Goal: Task Accomplishment & Management: Complete application form

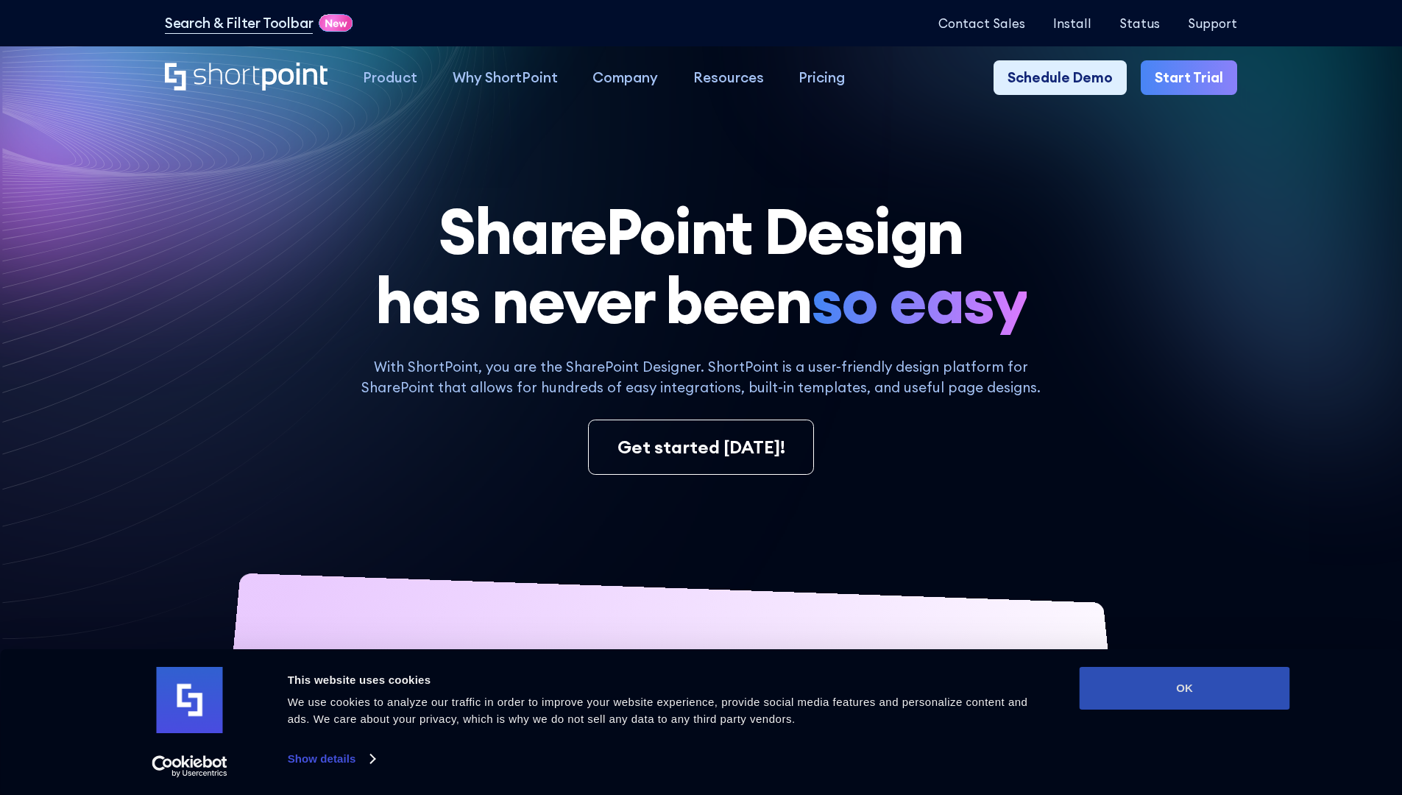
click at [1184, 688] on button "OK" at bounding box center [1184, 688] width 210 height 43
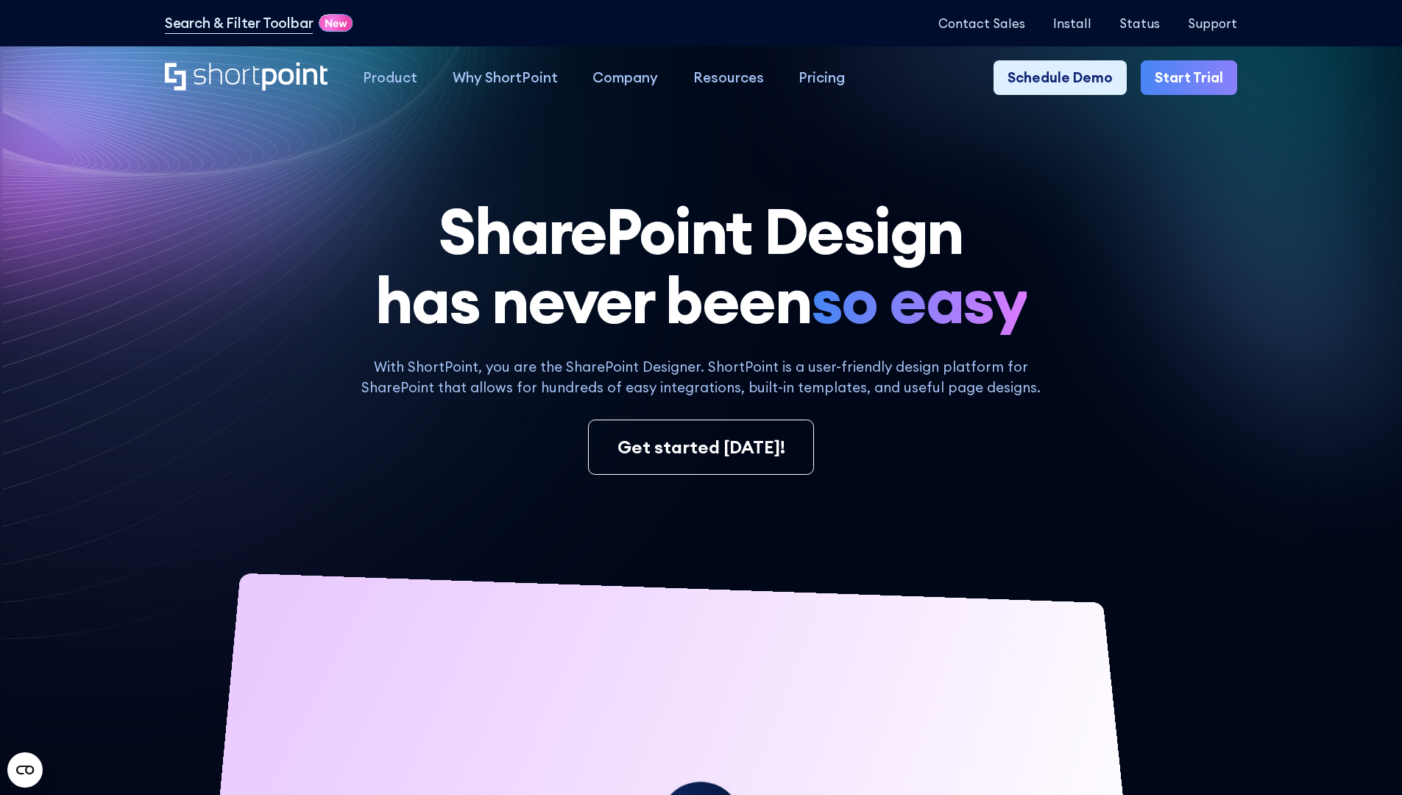
click at [1193, 78] on link "Start Trial" at bounding box center [1188, 77] width 96 height 35
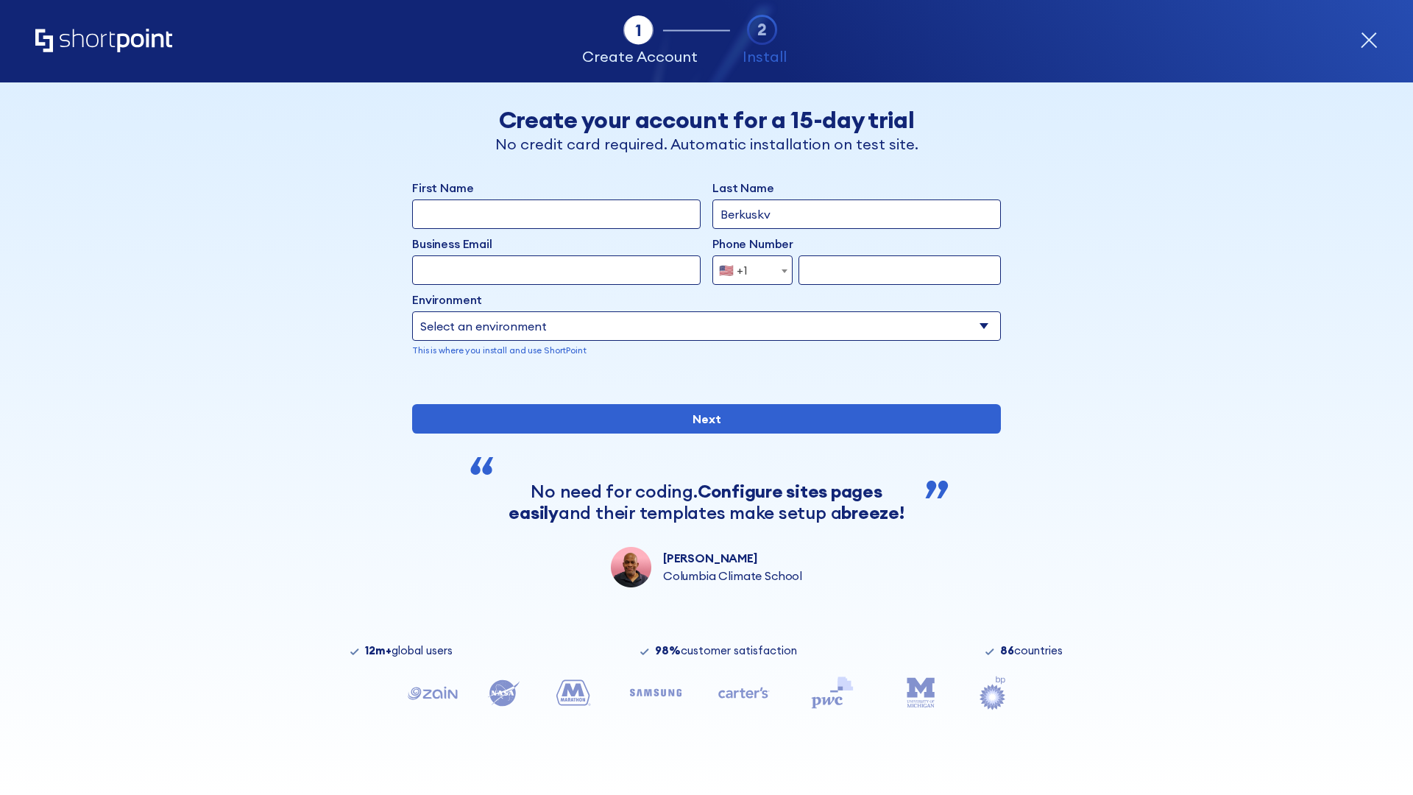
type input "Berkuskv"
type input "test@shortpoint.com"
type input "2125556789"
select select "Microsoft 365"
type input "2125556789"
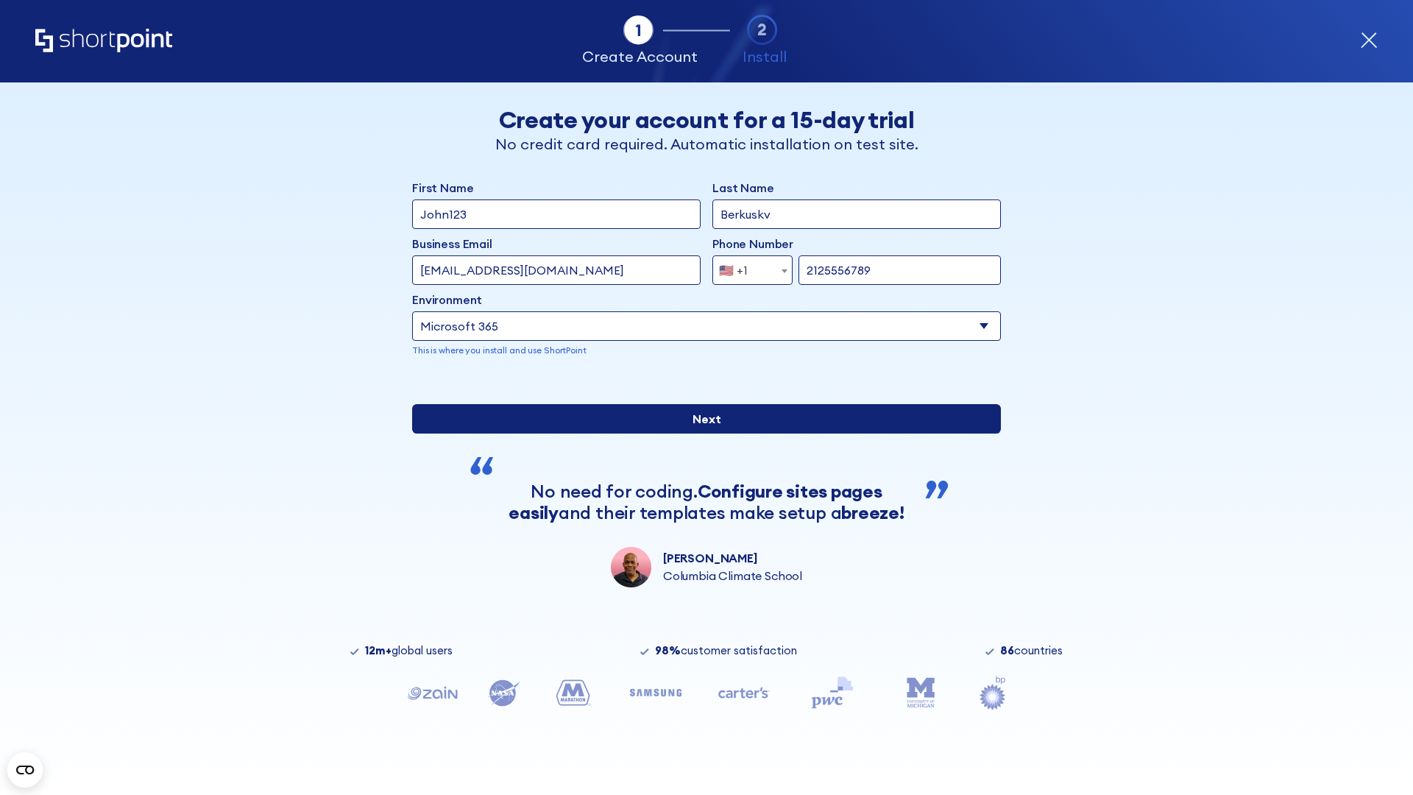
scroll to position [4, 0]
click at [700, 433] on input "Next" at bounding box center [706, 418] width 589 height 29
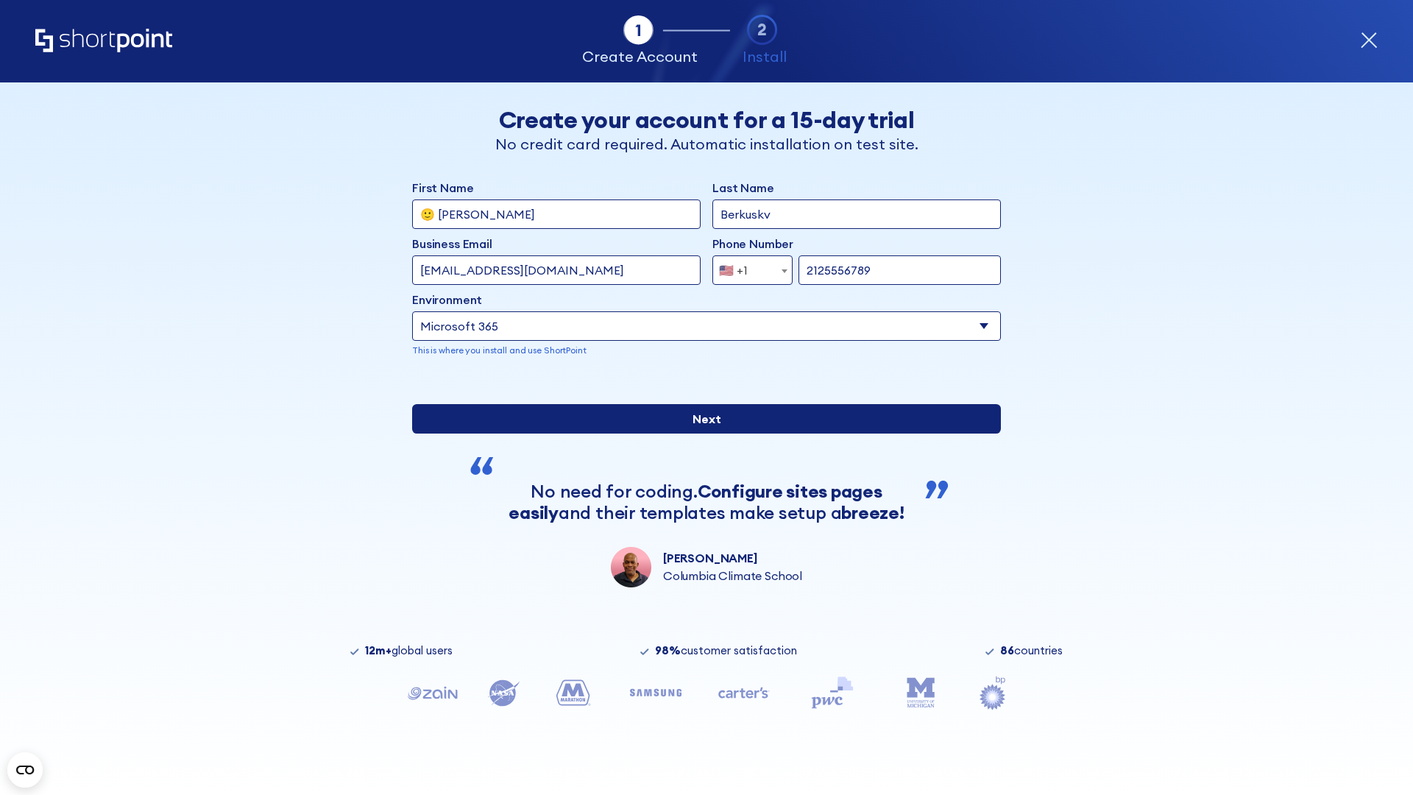
click at [700, 433] on input "Next" at bounding box center [706, 418] width 589 height 29
type input "Archebald"
click at [700, 433] on input "Next" at bounding box center [706, 418] width 589 height 29
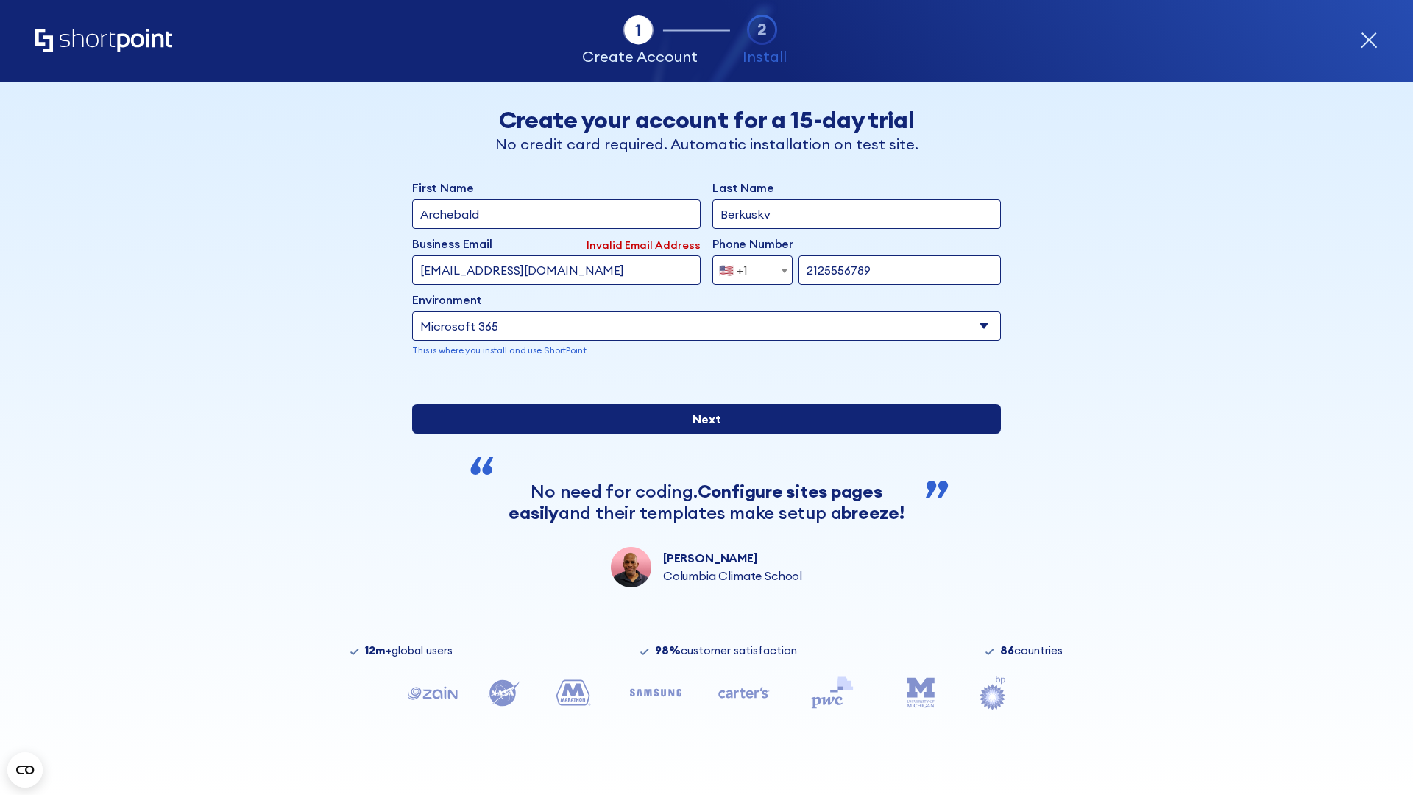
click at [700, 433] on input "Next" at bounding box center [706, 418] width 589 height 29
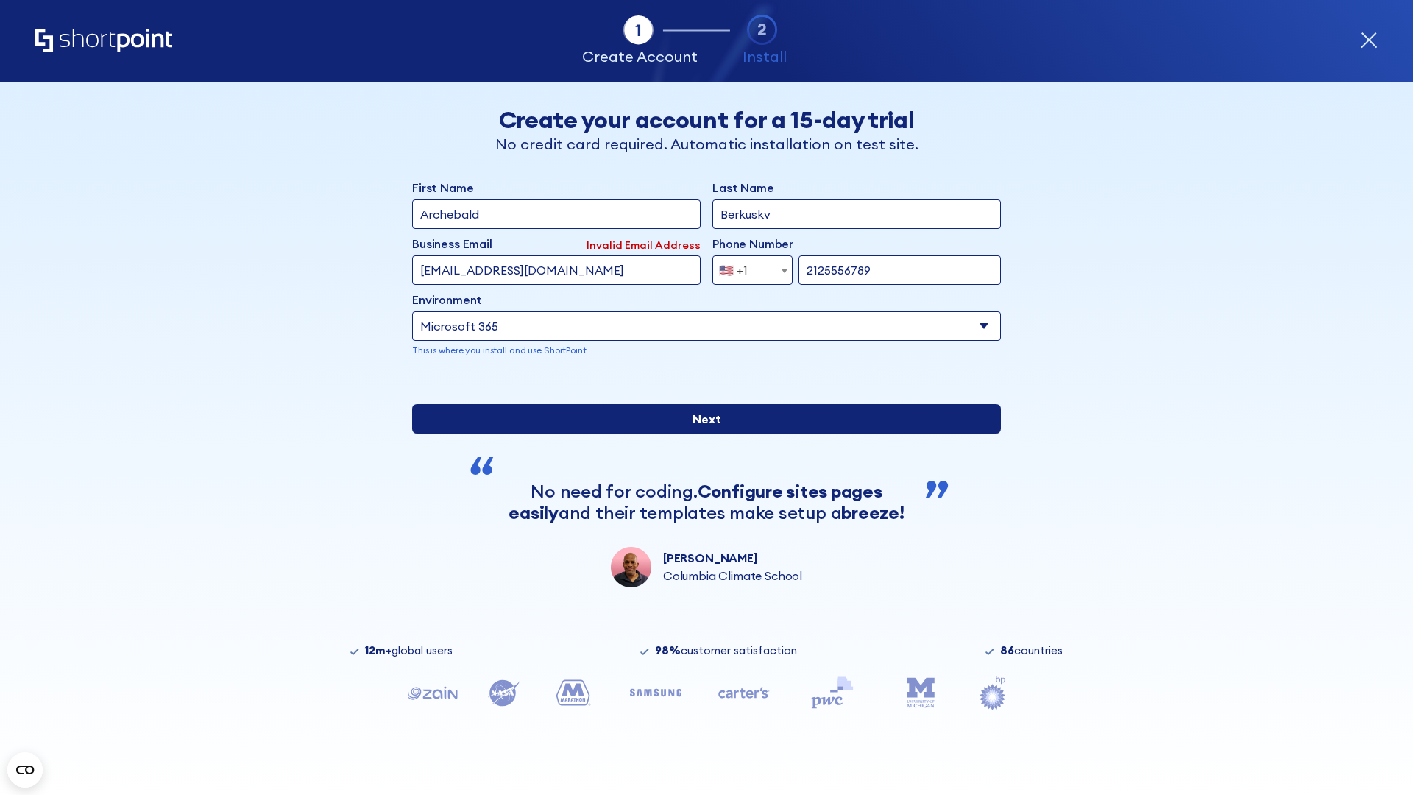
type input "testEmail@protonmail.com"
click at [700, 433] on input "Next" at bounding box center [706, 418] width 589 height 29
